Goal: Task Accomplishment & Management: Use online tool/utility

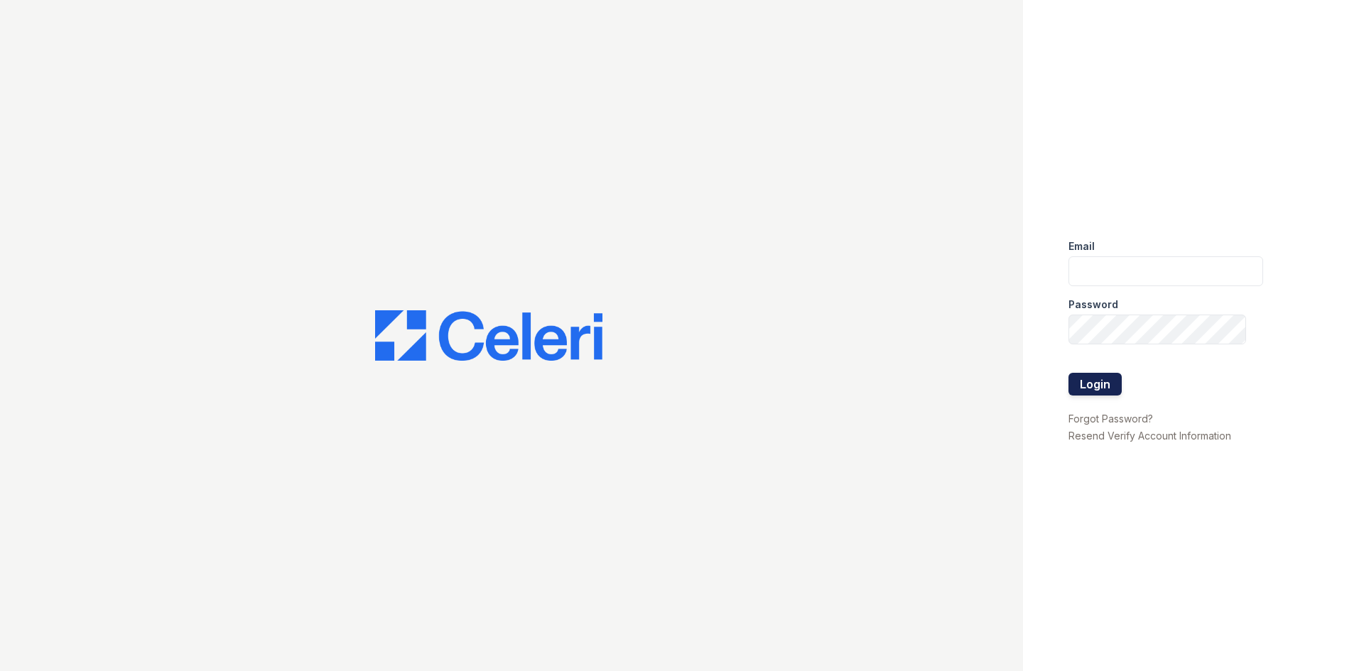
type input "aacuna@trinity-pm.com"
click at [1092, 386] on button "Login" at bounding box center [1095, 384] width 53 height 23
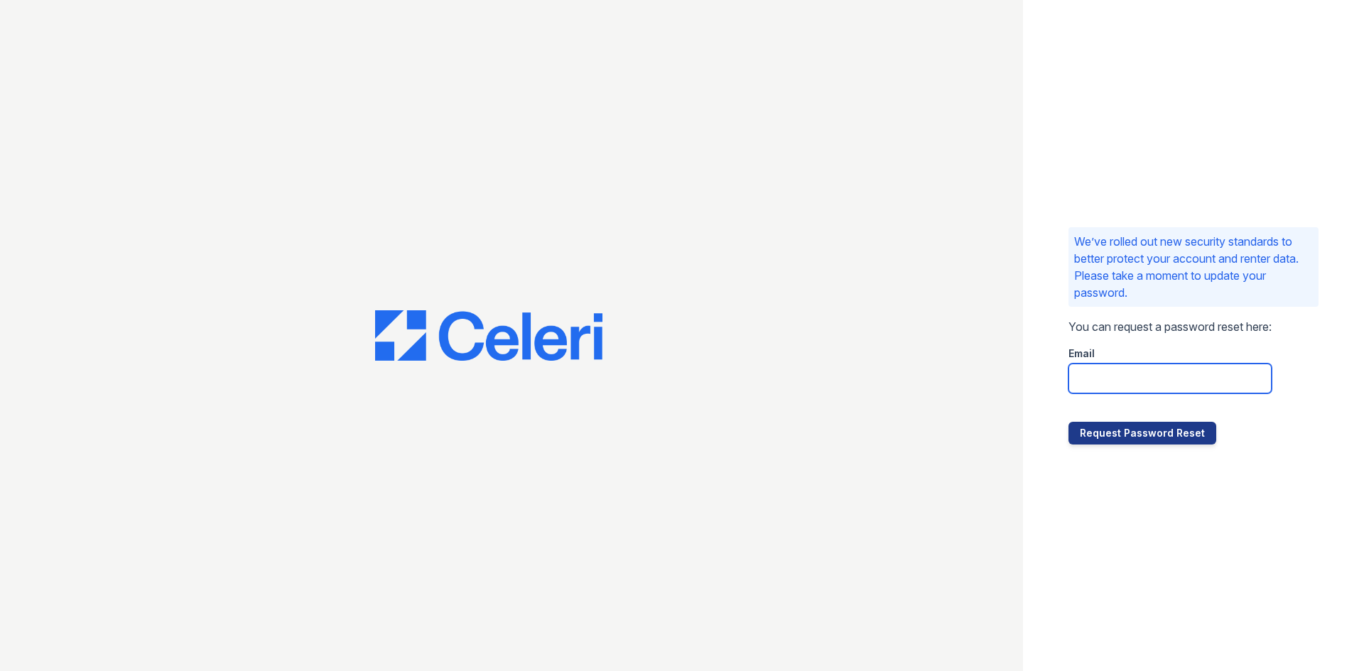
click at [1099, 384] on input "email" at bounding box center [1170, 379] width 203 height 30
type input "[EMAIL_ADDRESS][DOMAIN_NAME]"
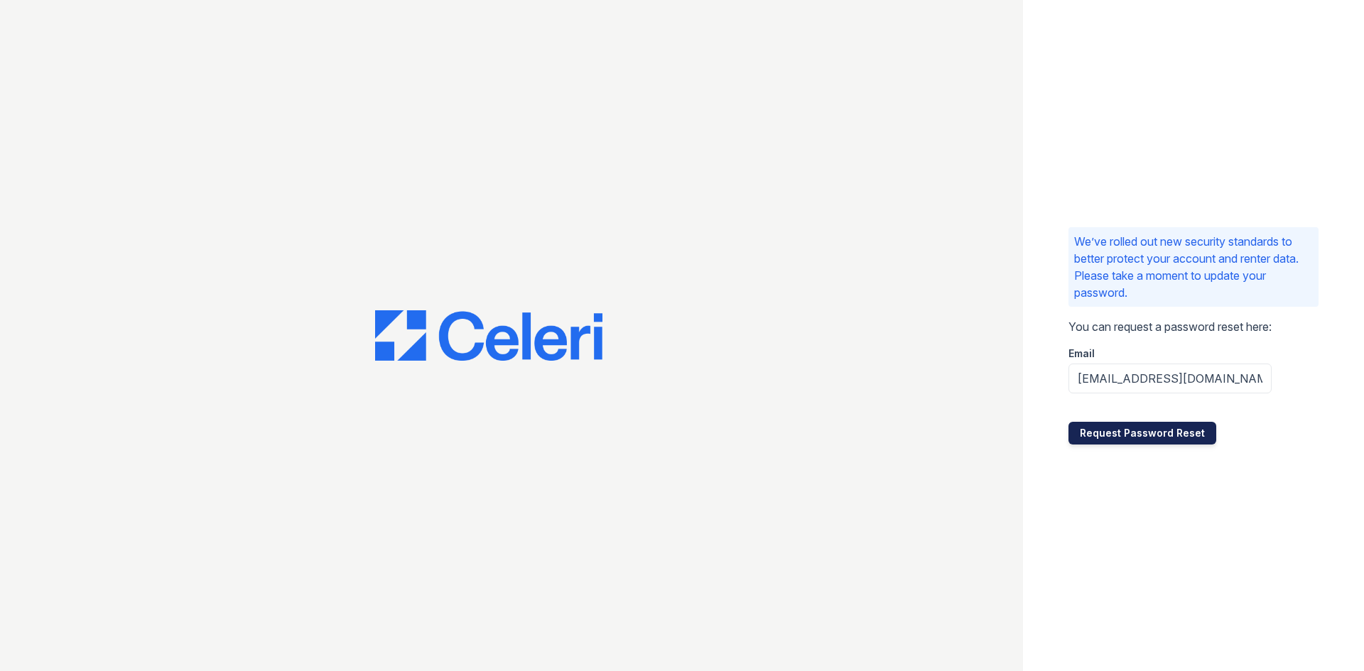
click at [1113, 436] on button "Request Password Reset" at bounding box center [1143, 433] width 148 height 23
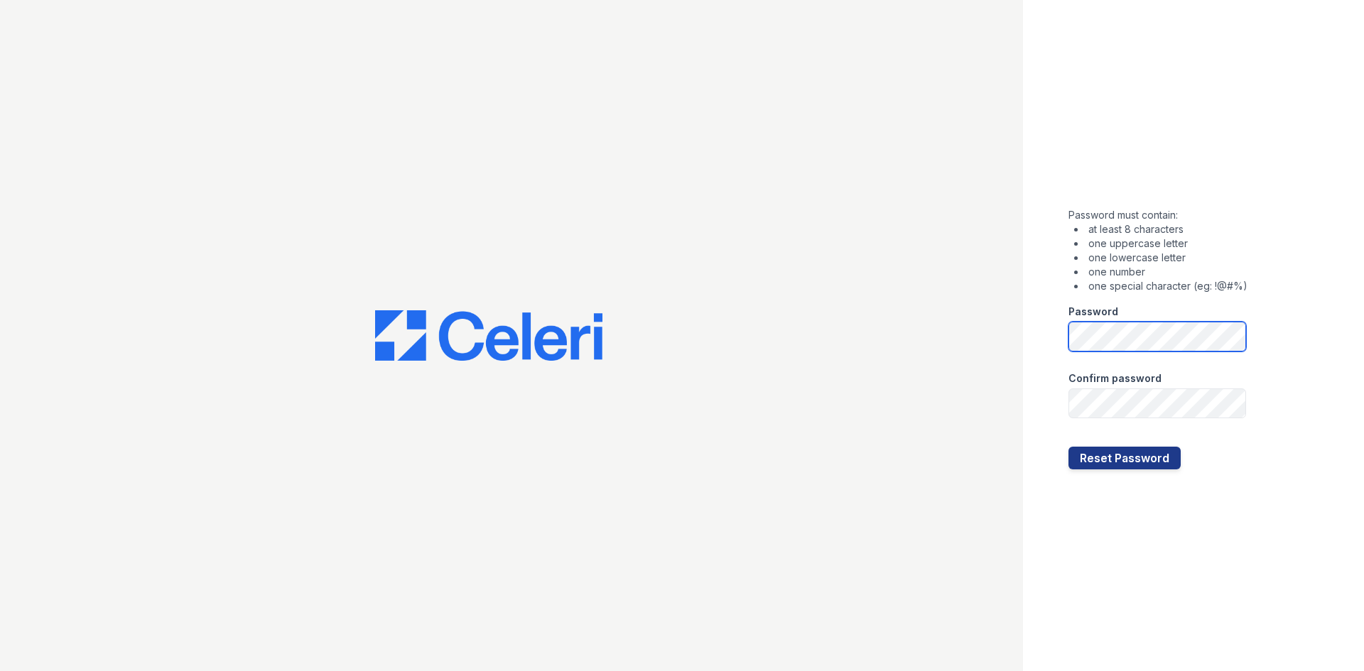
click at [985, 335] on div "Password must contain: at least 8 characters one uppercase letter one lowercase…" at bounding box center [682, 335] width 1364 height 671
click at [1092, 455] on button "Reset Password" at bounding box center [1125, 458] width 112 height 23
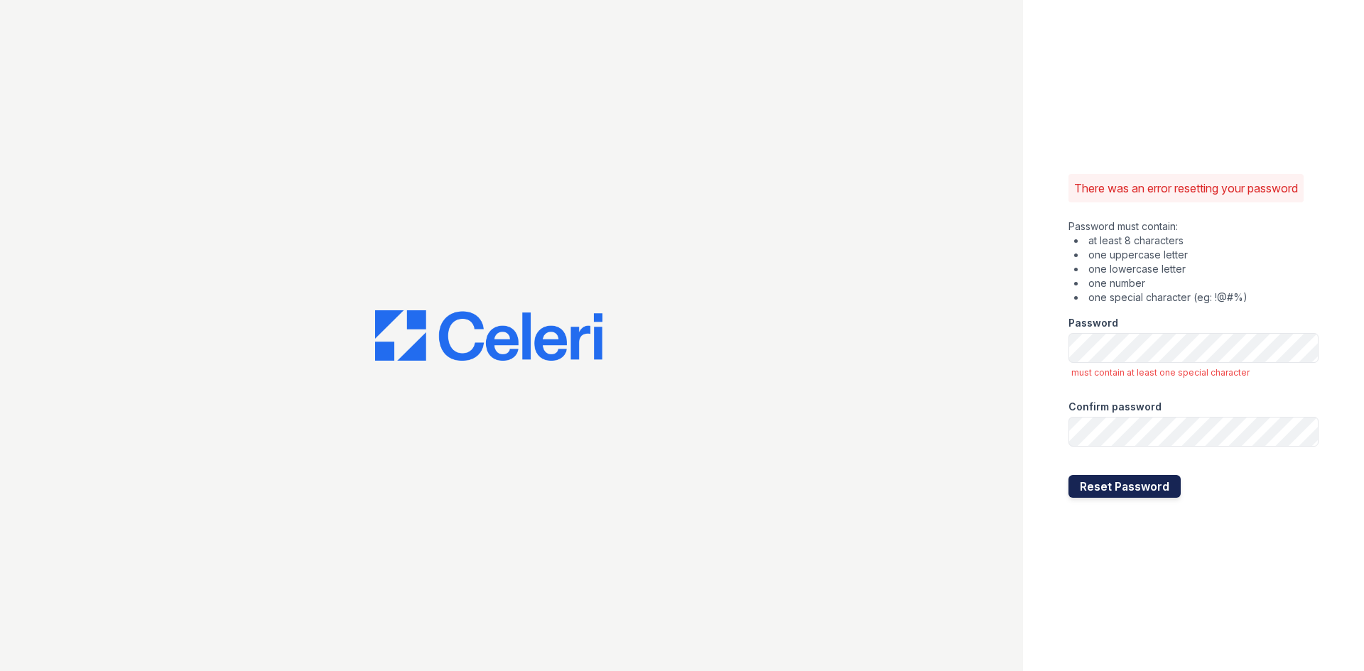
click at [1087, 490] on button "Reset Password" at bounding box center [1125, 486] width 112 height 23
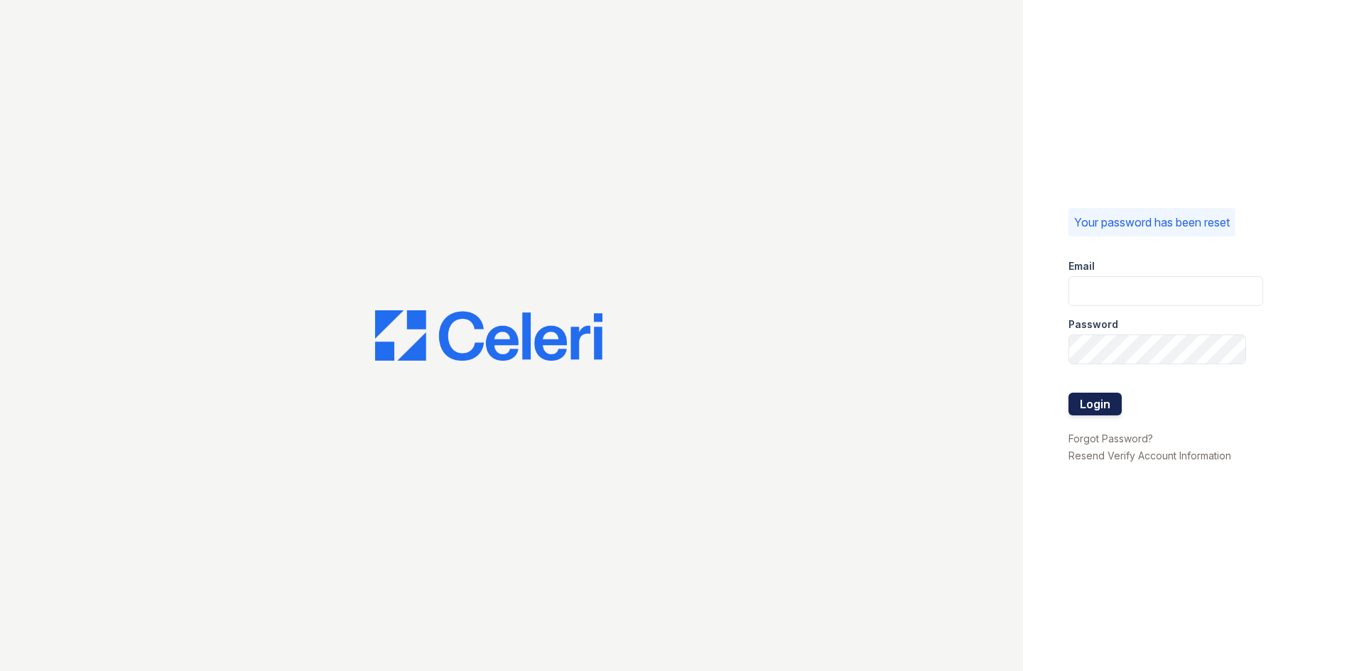
type input "[EMAIL_ADDRESS][DOMAIN_NAME]"
click at [1096, 405] on button "Login" at bounding box center [1095, 404] width 53 height 23
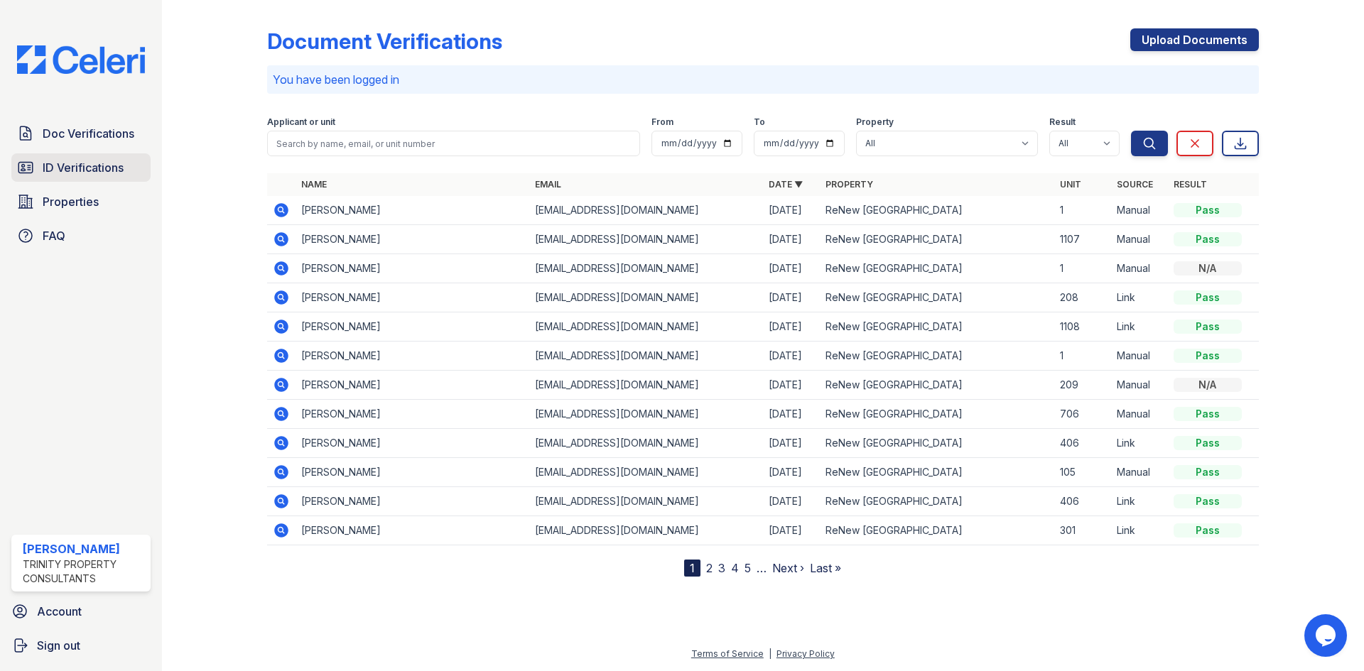
click at [72, 172] on span "ID Verifications" at bounding box center [83, 167] width 81 height 17
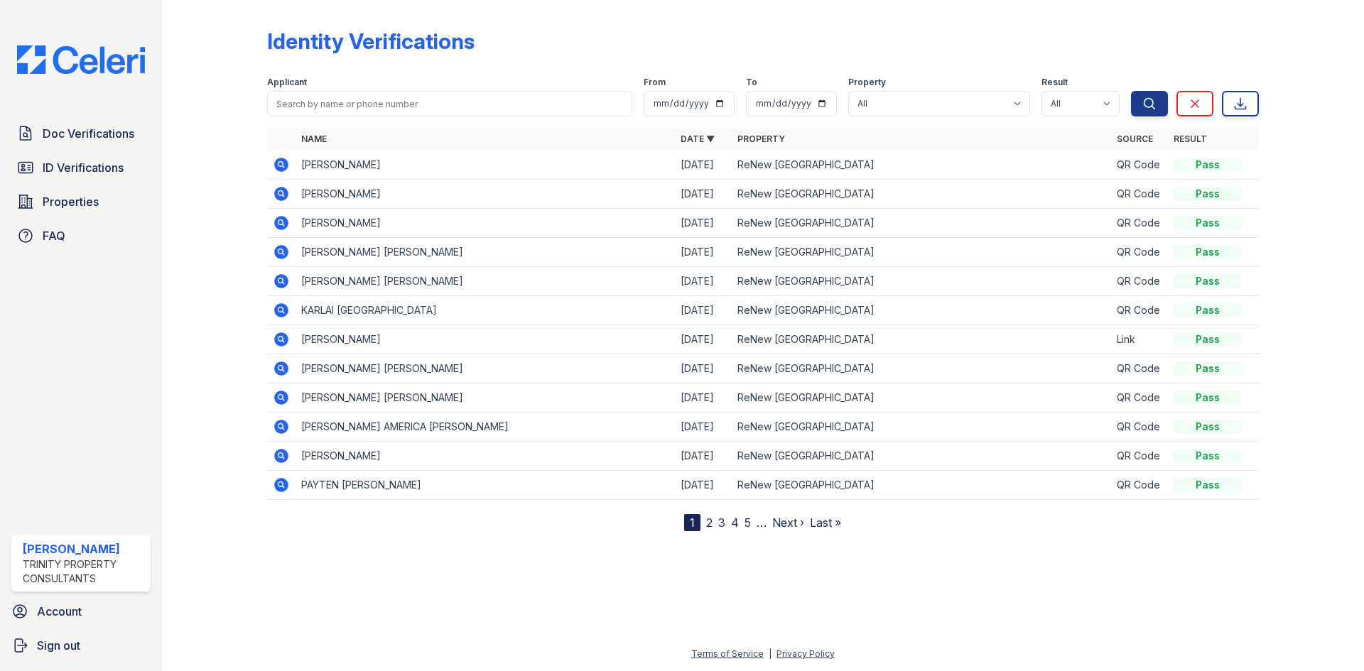
click at [593, 166] on td "CARLOS ALBERTO TORRES" at bounding box center [485, 165] width 379 height 29
click at [997, 169] on td "ReNew [GEOGRAPHIC_DATA]" at bounding box center [921, 165] width 379 height 29
click at [280, 164] on icon at bounding box center [280, 164] width 4 height 4
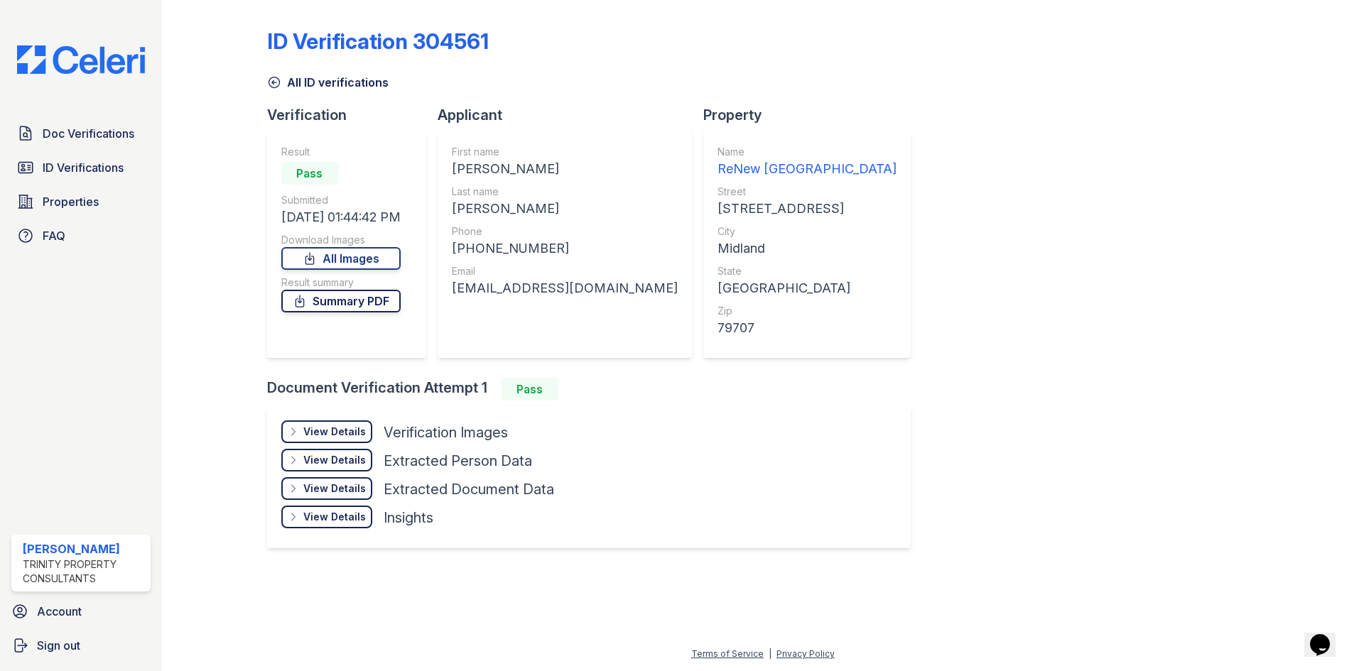
click at [343, 305] on link "Summary PDF" at bounding box center [340, 301] width 119 height 23
